Goal: Task Accomplishment & Management: Use online tool/utility

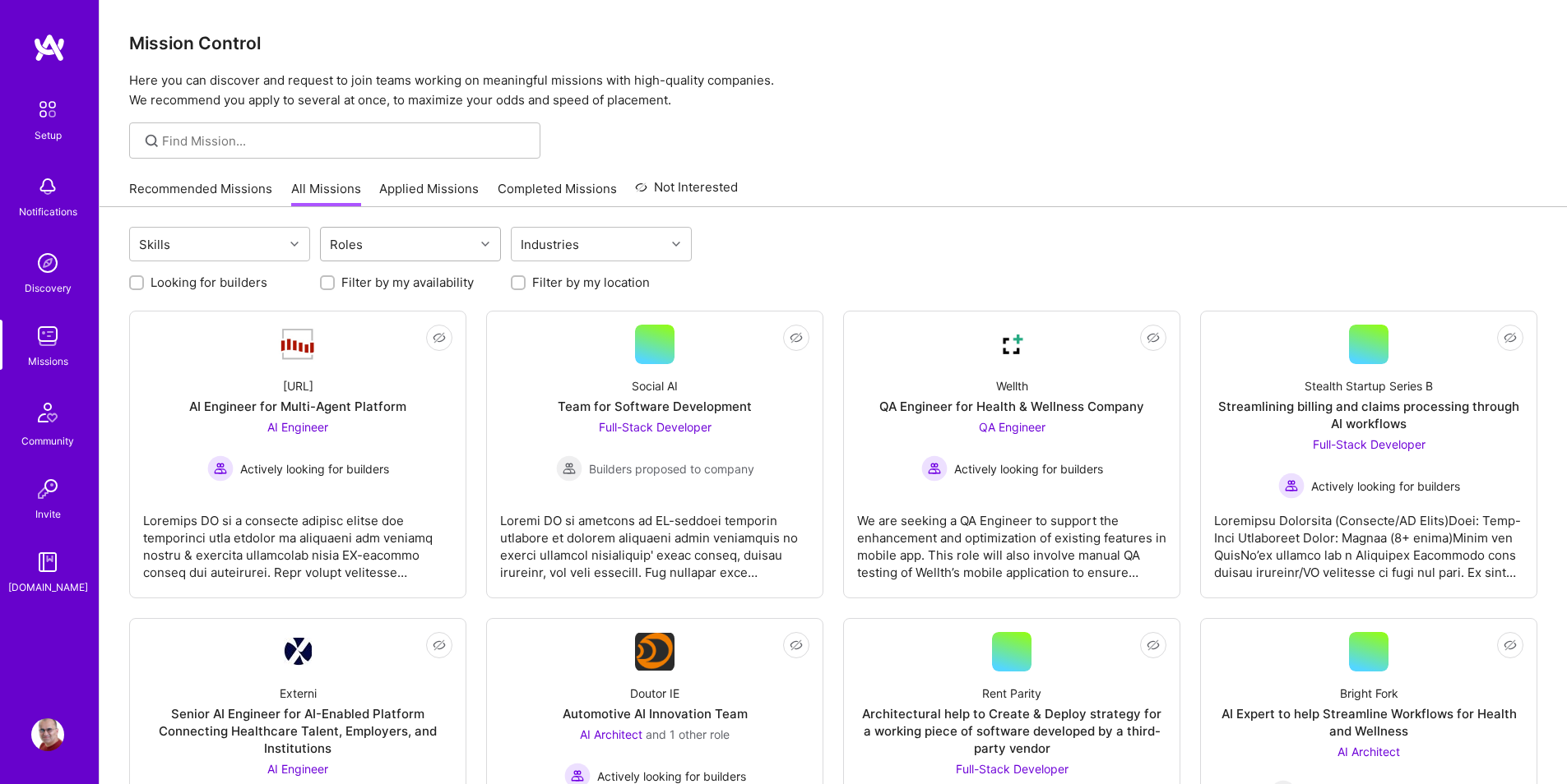
click at [400, 245] on div "Roles" at bounding box center [398, 244] width 154 height 33
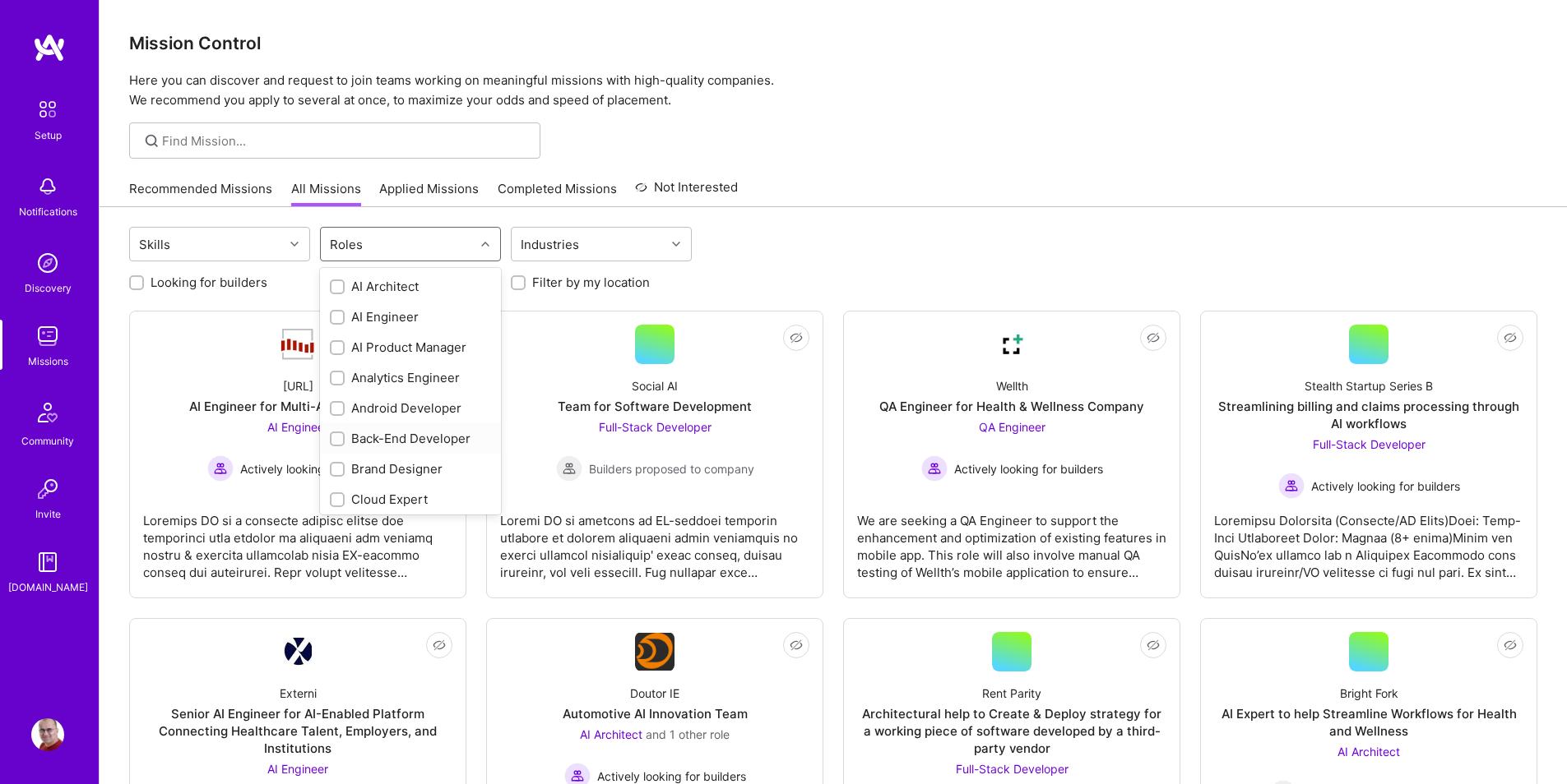
click at [396, 439] on div "Back-End Developer" at bounding box center [410, 438] width 161 height 18
checkbox input "true"
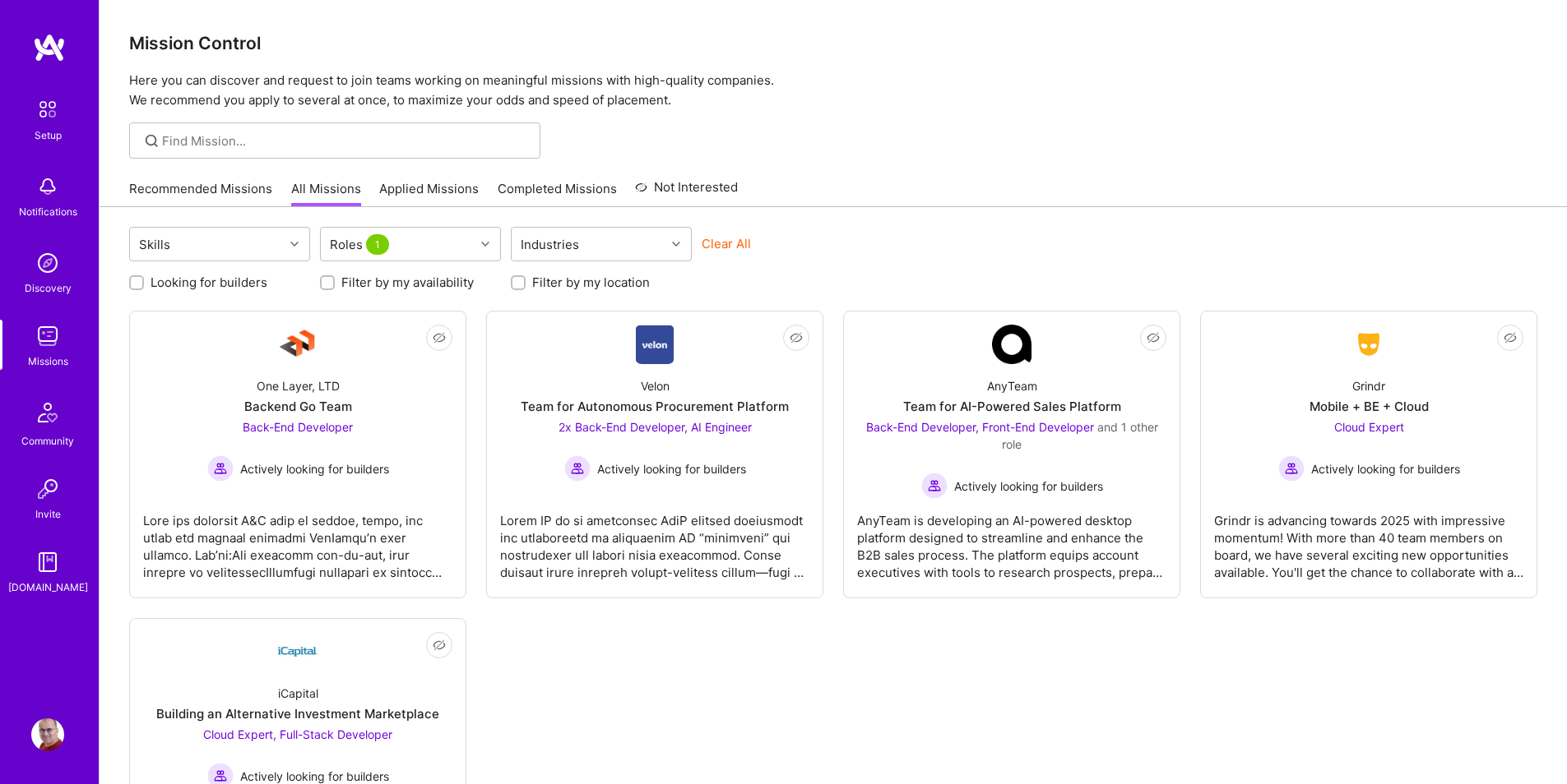
click at [253, 278] on label "Looking for builders" at bounding box center [209, 282] width 117 height 18
click at [144, 278] on input "Looking for builders" at bounding box center [138, 283] width 11 height 11
checkbox input "true"
click at [226, 190] on link "Recommended Missions" at bounding box center [200, 193] width 143 height 27
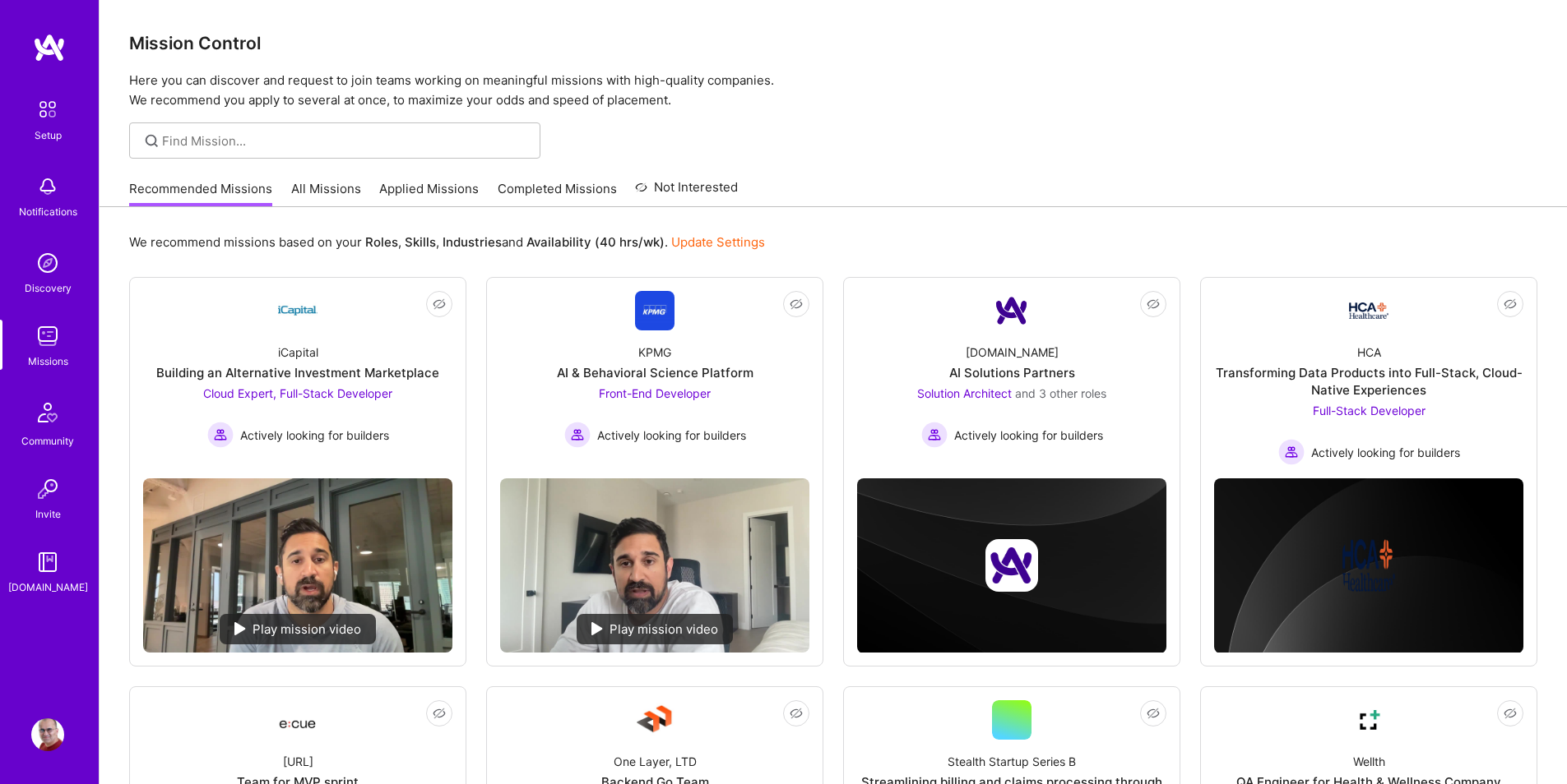
click at [1035, 113] on div "Mission Control Here you can discover and request to join teams working on mean…" at bounding box center [833, 588] width 1467 height 1175
